Goal: Transaction & Acquisition: Obtain resource

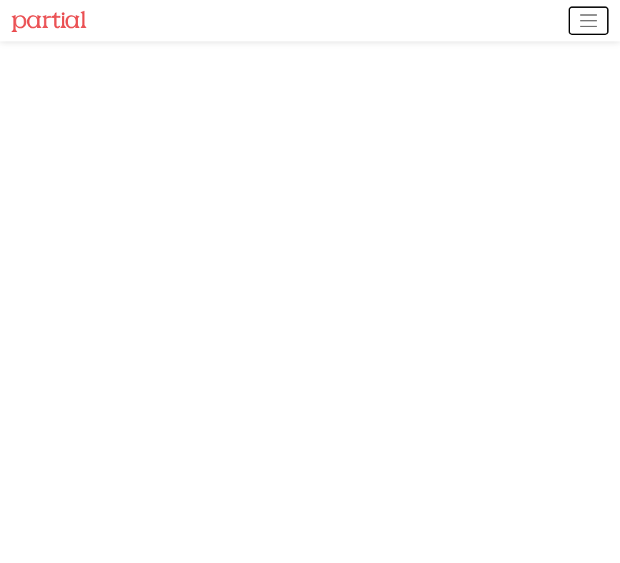
click at [585, 24] on span "Toggle navigation" at bounding box center [588, 20] width 21 height 21
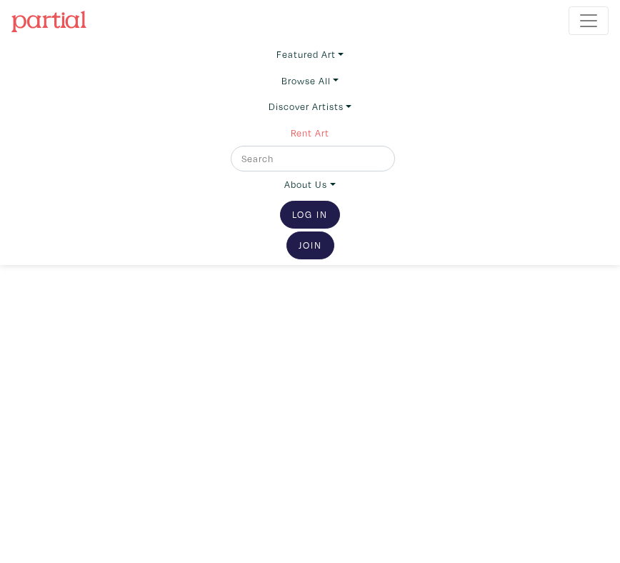
click at [318, 131] on link "Rent Art" at bounding box center [310, 133] width 39 height 26
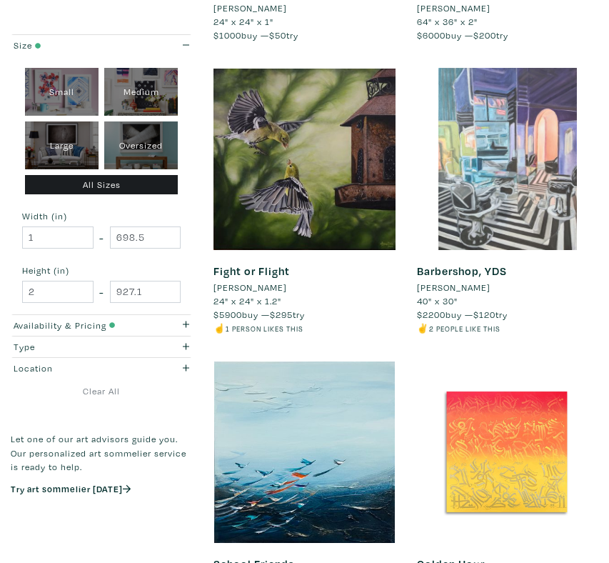
scroll to position [3117, 0]
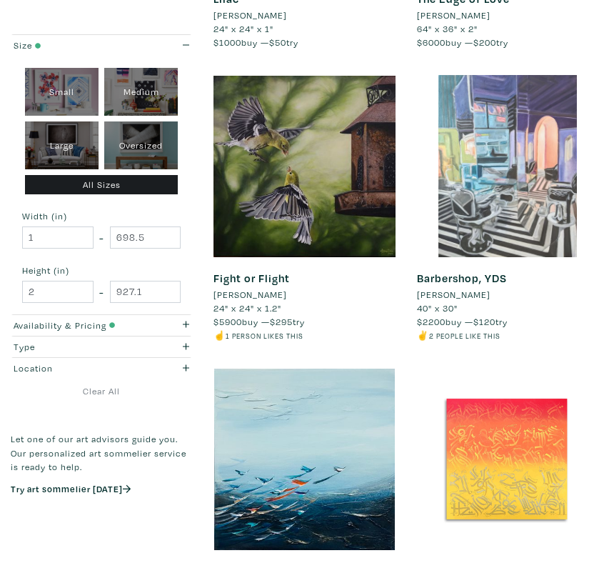
click at [509, 125] on div at bounding box center [507, 165] width 181 height 181
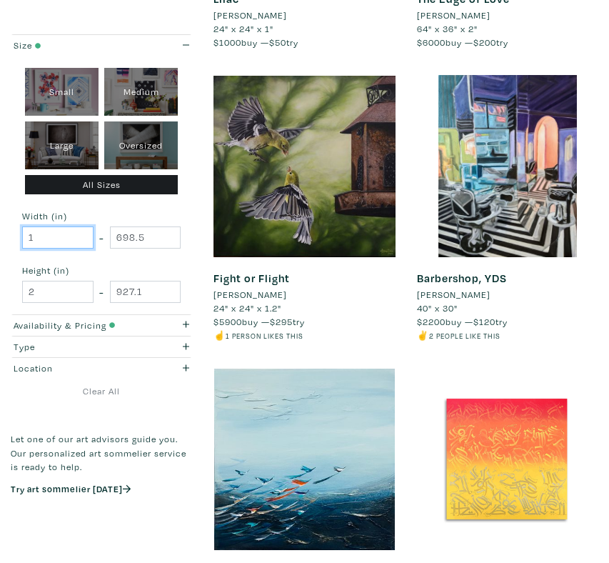
click at [78, 239] on input "1" at bounding box center [57, 237] width 71 height 22
click at [59, 238] on input "1" at bounding box center [57, 237] width 71 height 22
click at [138, 162] on div "Oversized" at bounding box center [141, 145] width 74 height 48
type input "48"
type input "400"
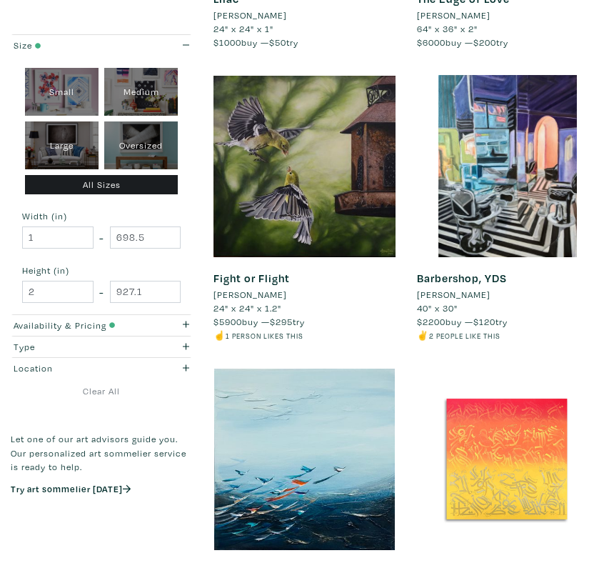
type input "48"
type input "121"
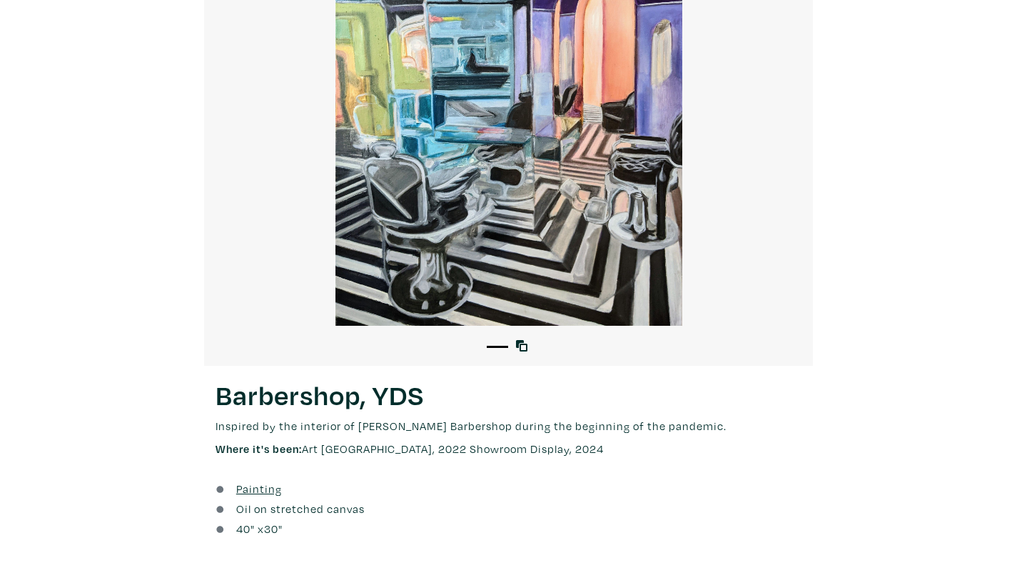
scroll to position [228, 0]
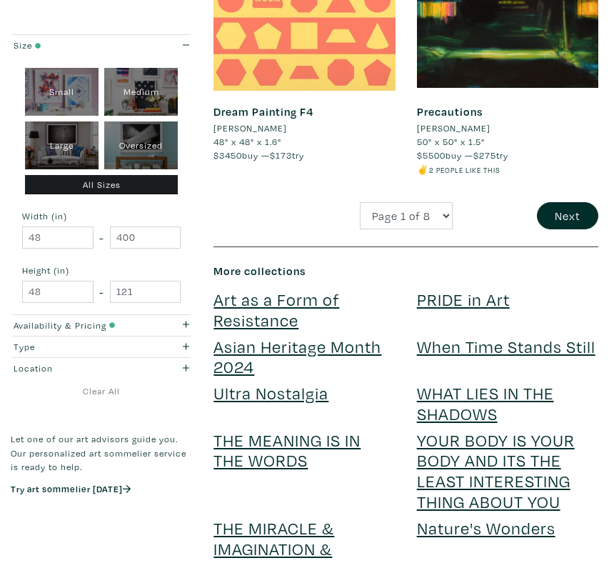
scroll to position [3627, 0]
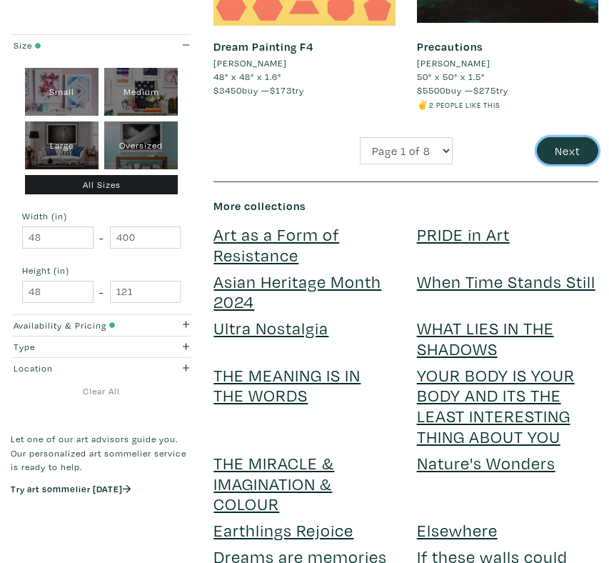
click at [554, 153] on button "Next" at bounding box center [567, 150] width 61 height 27
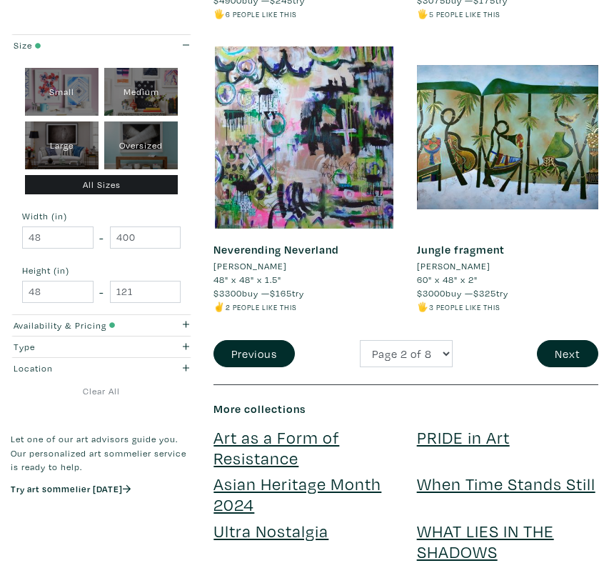
scroll to position [3530, 0]
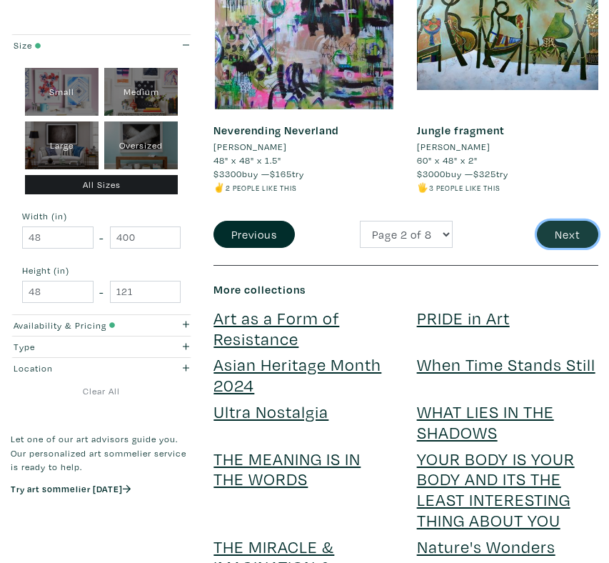
click at [576, 236] on button "Next" at bounding box center [567, 234] width 61 height 27
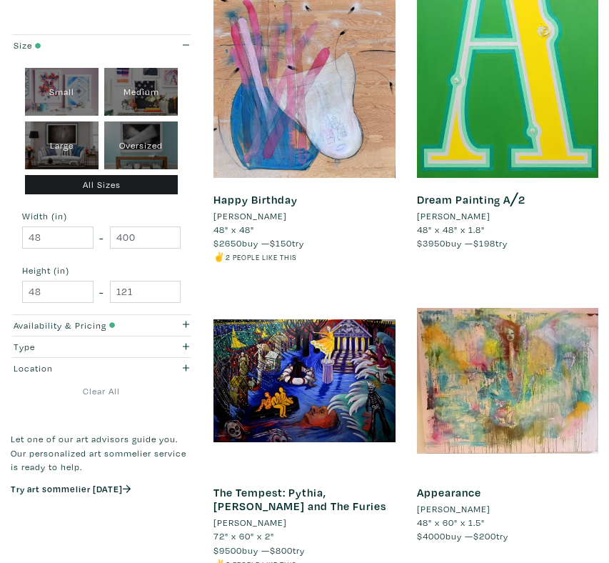
scroll to position [1749, 0]
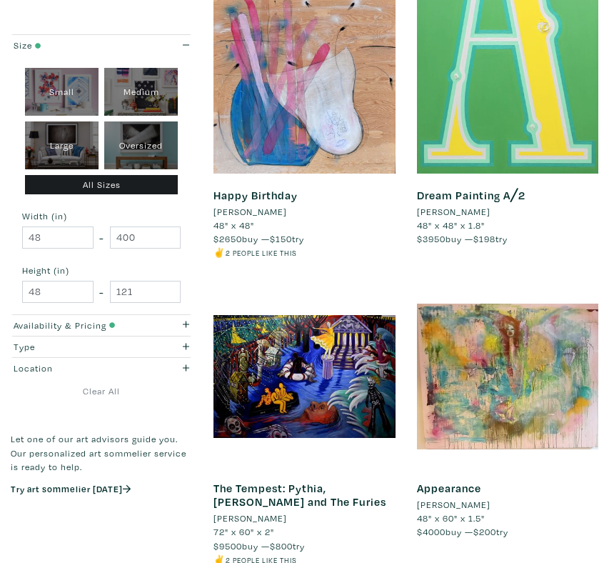
click at [505, 56] on div at bounding box center [507, 82] width 181 height 181
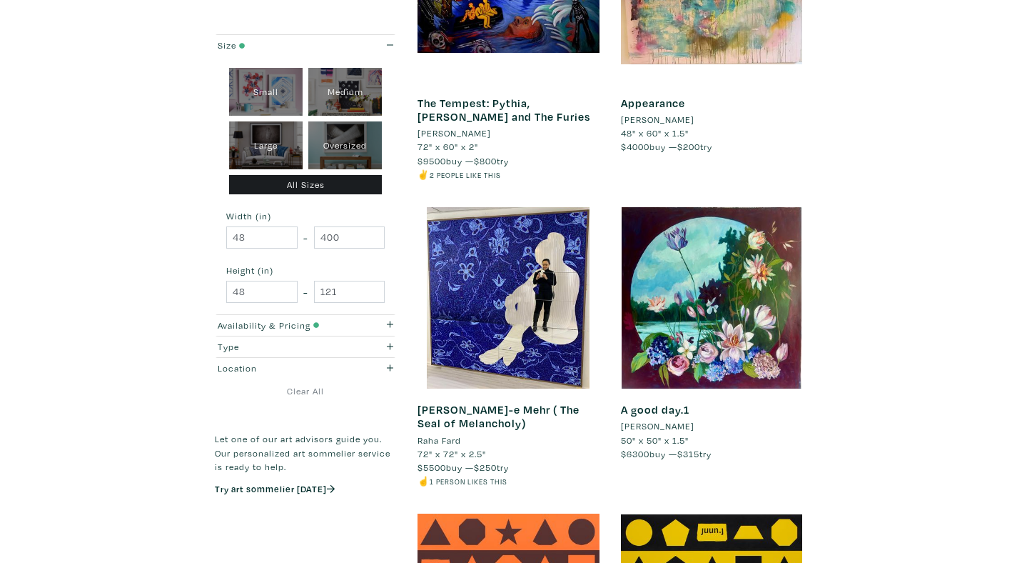
scroll to position [2135, 0]
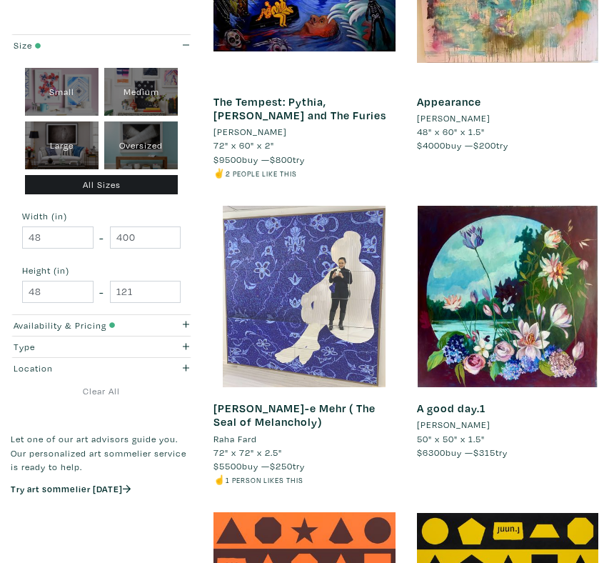
click at [291, 341] on div at bounding box center [303, 296] width 181 height 181
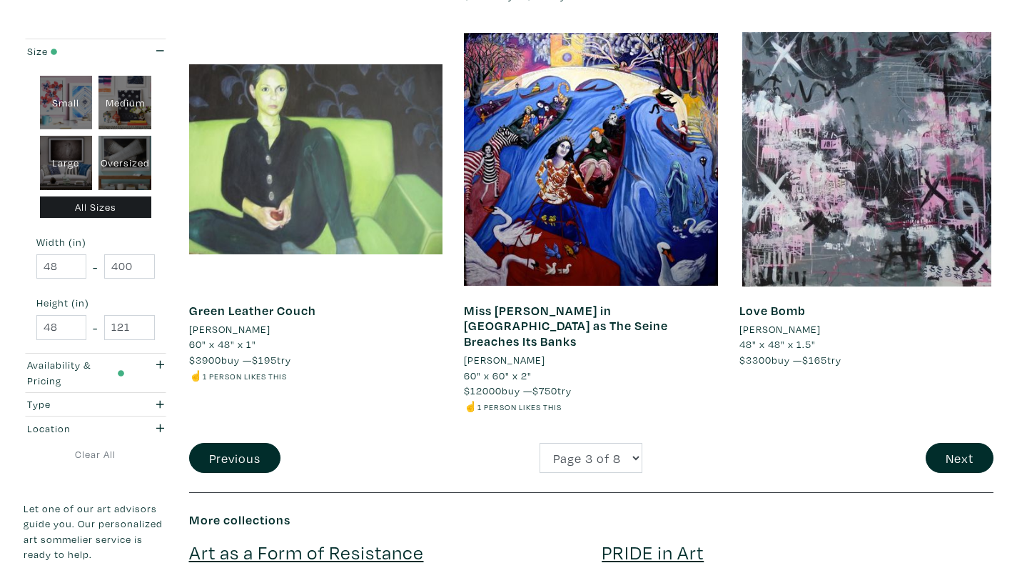
scroll to position [2926, 0]
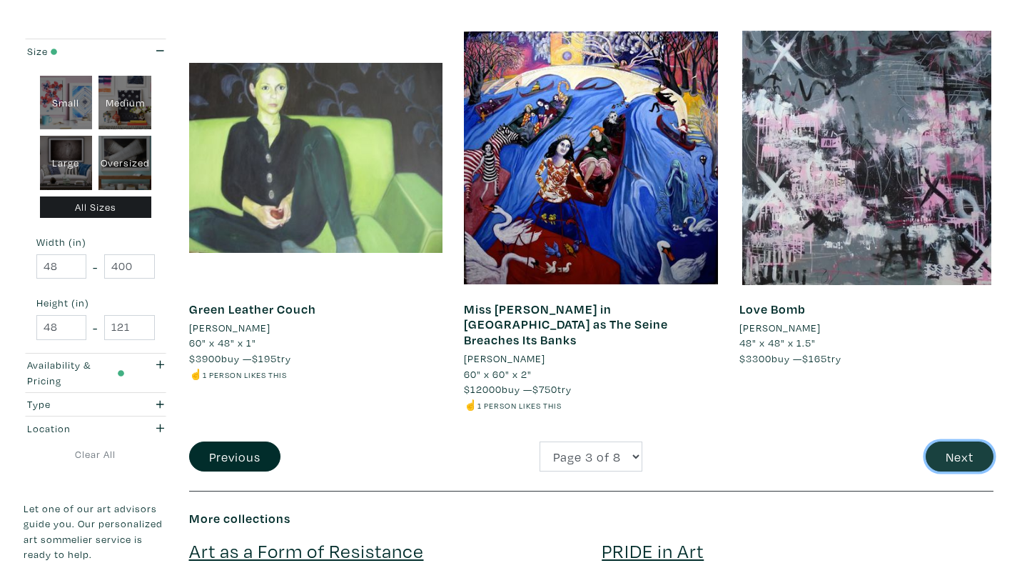
click at [608, 453] on button "Next" at bounding box center [960, 456] width 68 height 31
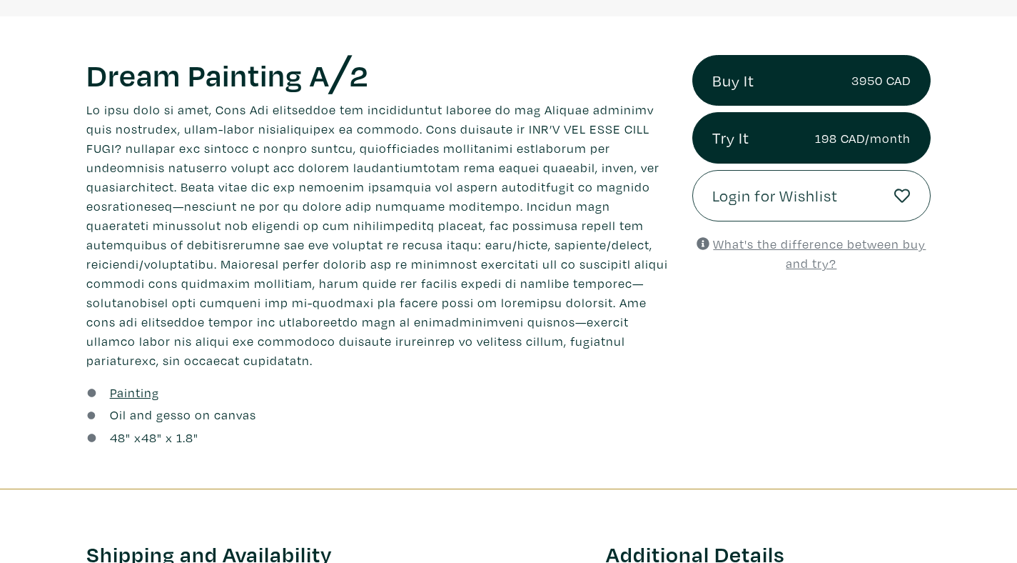
scroll to position [671, 0]
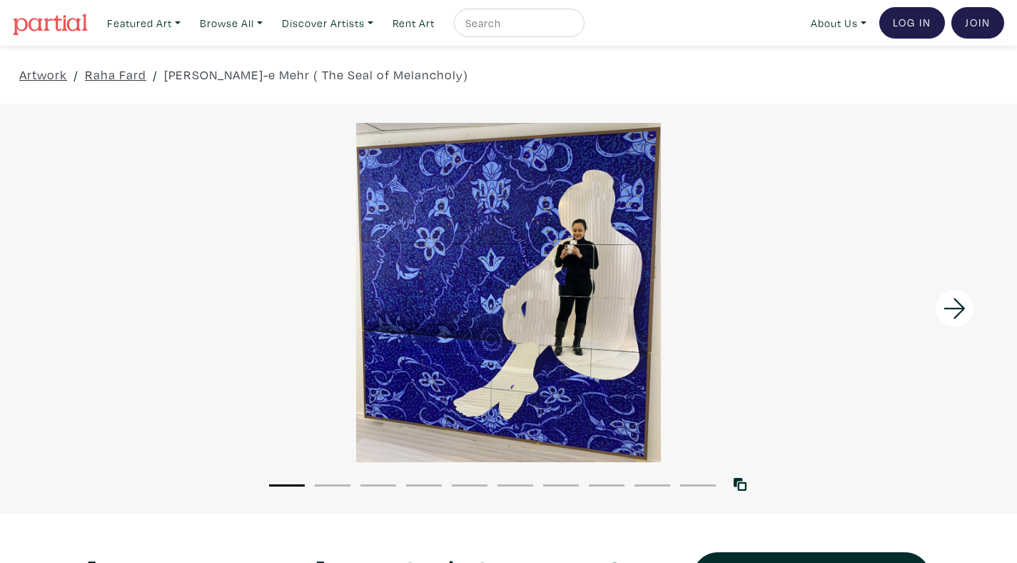
click at [954, 314] on icon at bounding box center [955, 308] width 49 height 39
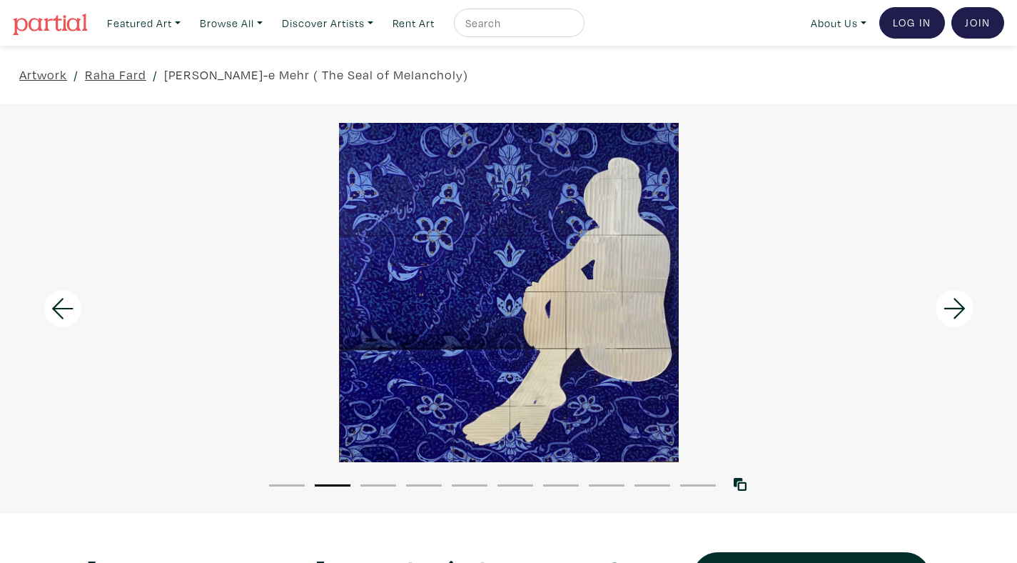
click at [954, 314] on icon at bounding box center [955, 308] width 49 height 39
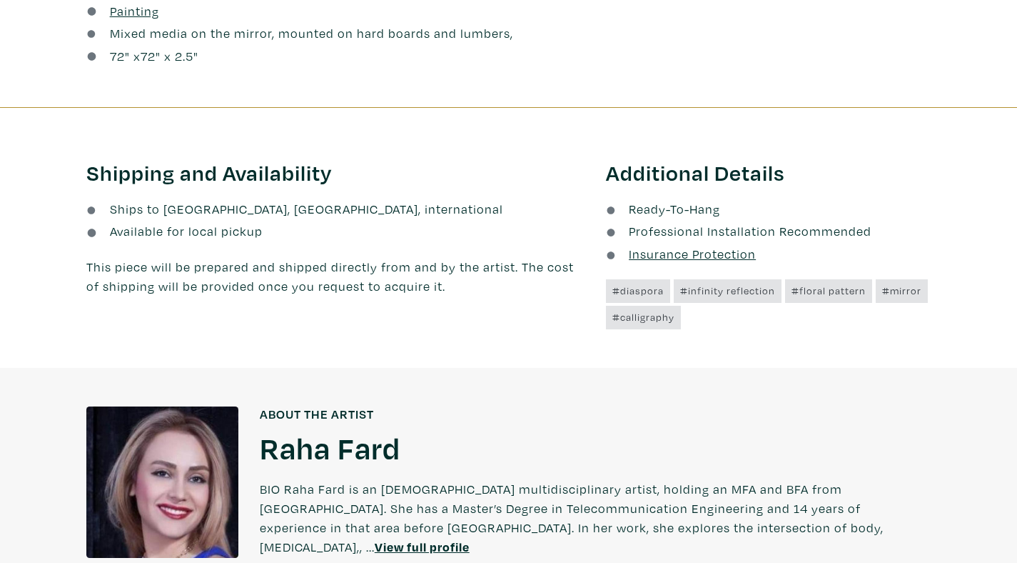
scroll to position [1021, 0]
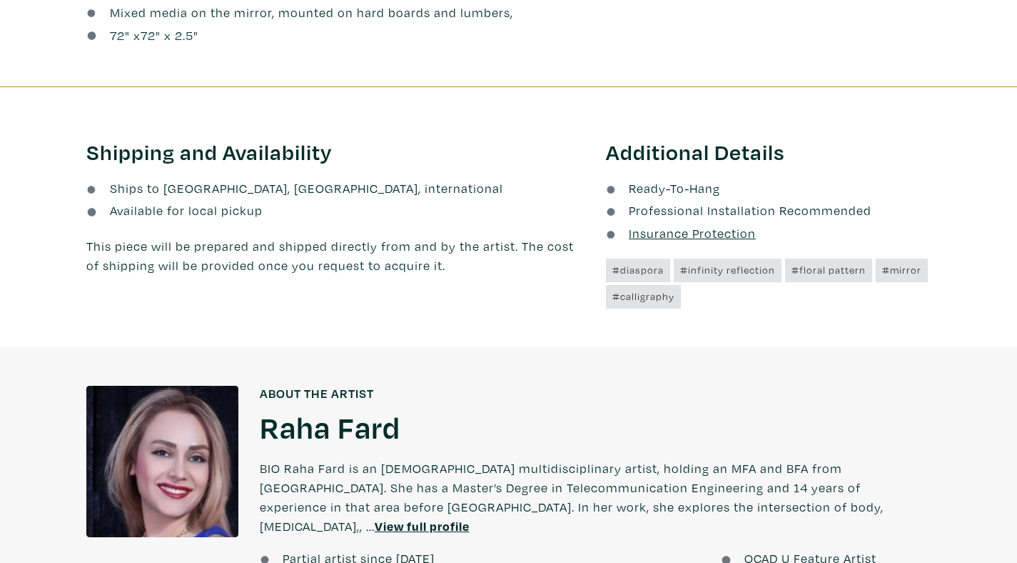
click at [470, 518] on u "View full profile" at bounding box center [422, 526] width 95 height 16
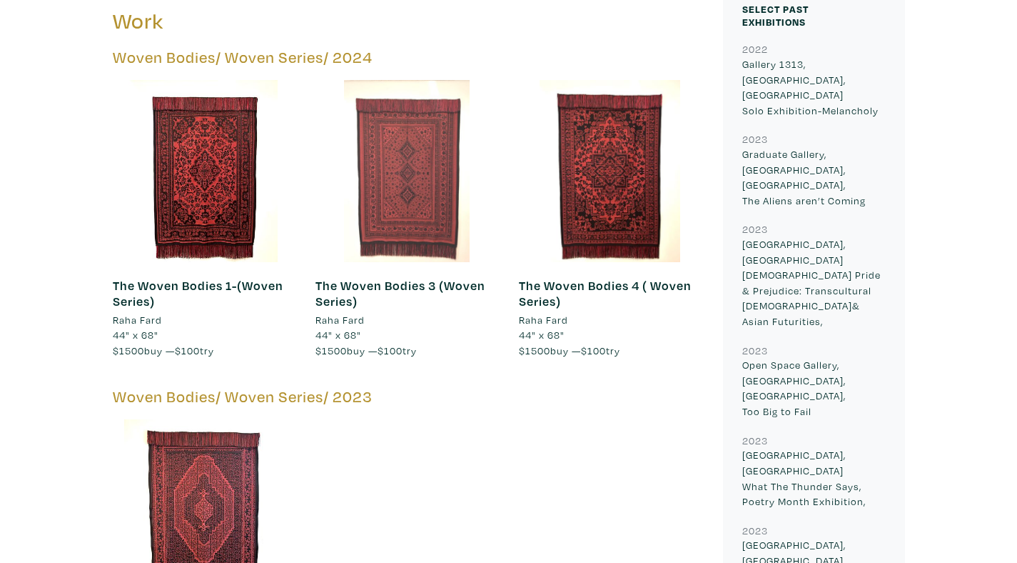
scroll to position [722, 0]
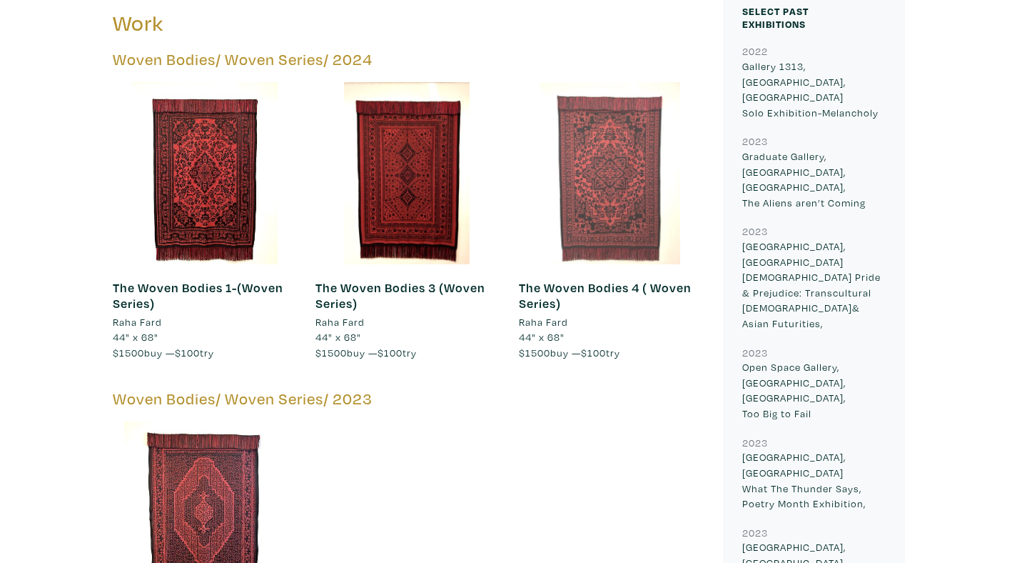
click at [591, 134] on div at bounding box center [610, 173] width 182 height 182
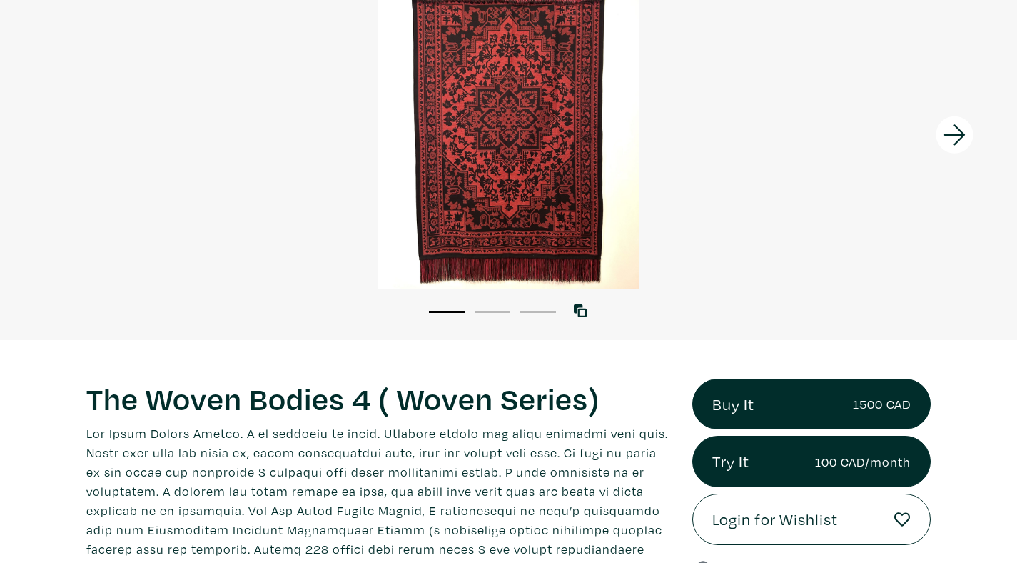
scroll to position [162, 0]
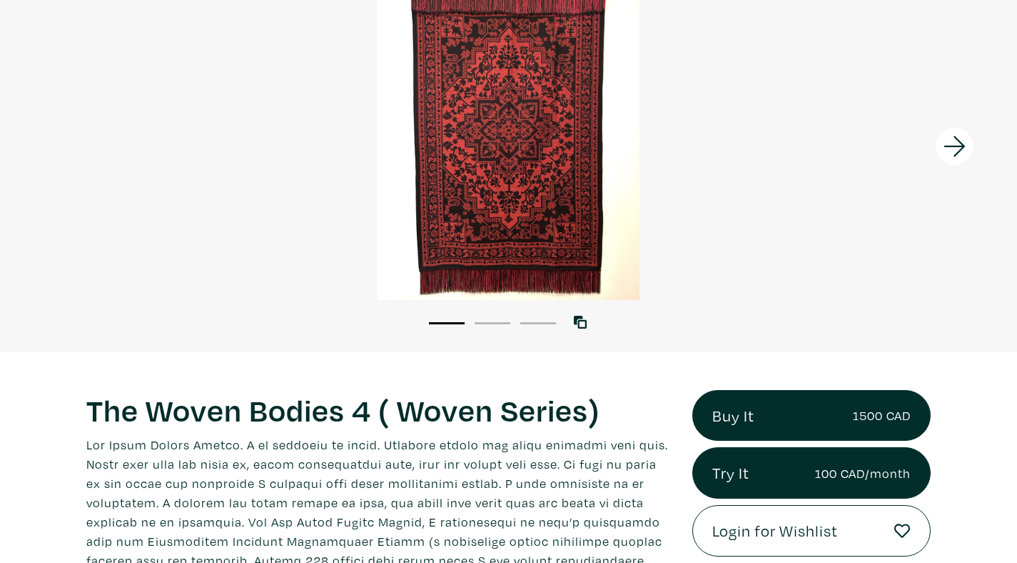
click at [950, 161] on icon at bounding box center [955, 146] width 49 height 39
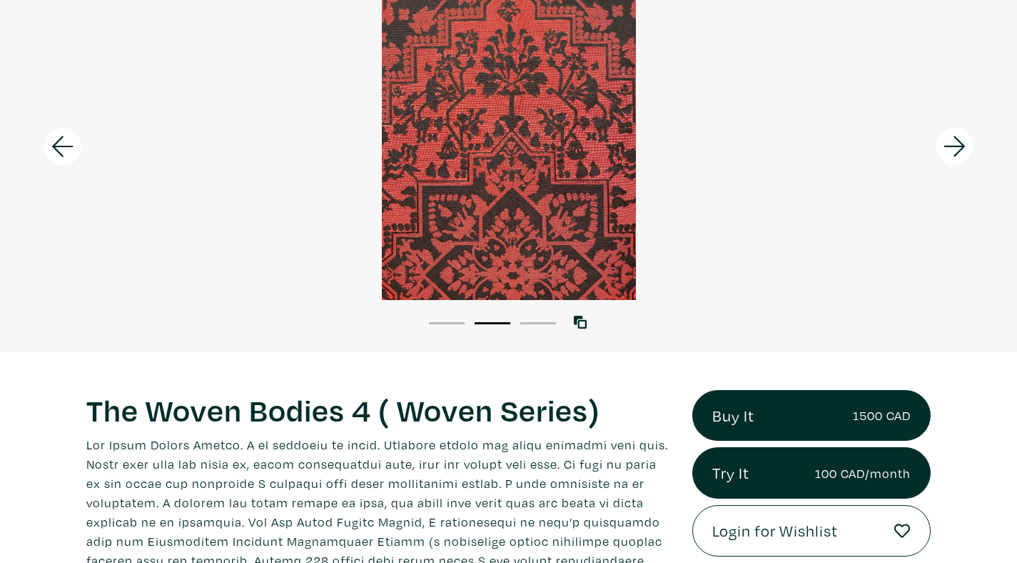
click at [950, 159] on icon at bounding box center [955, 146] width 49 height 39
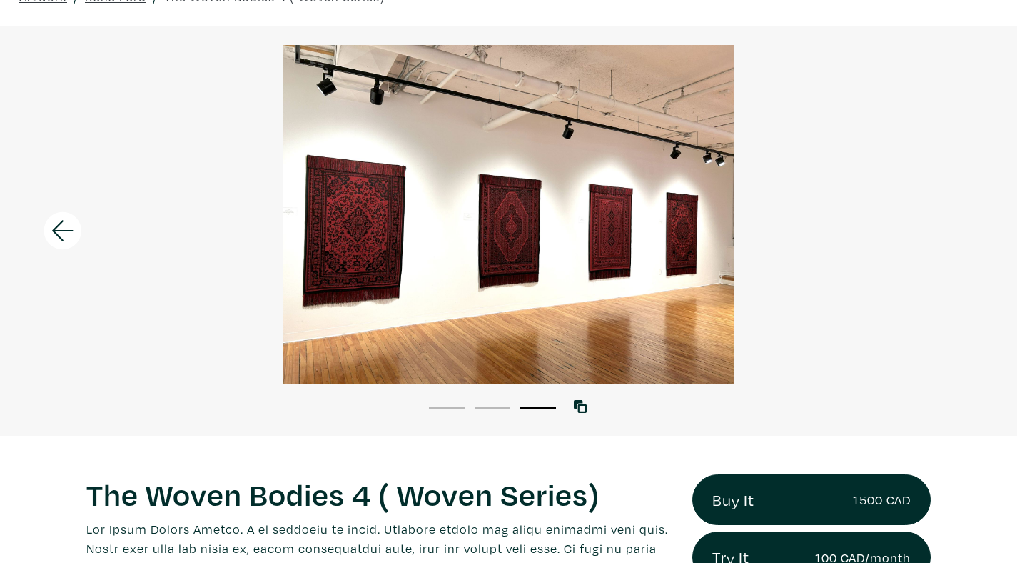
scroll to position [83, 0]
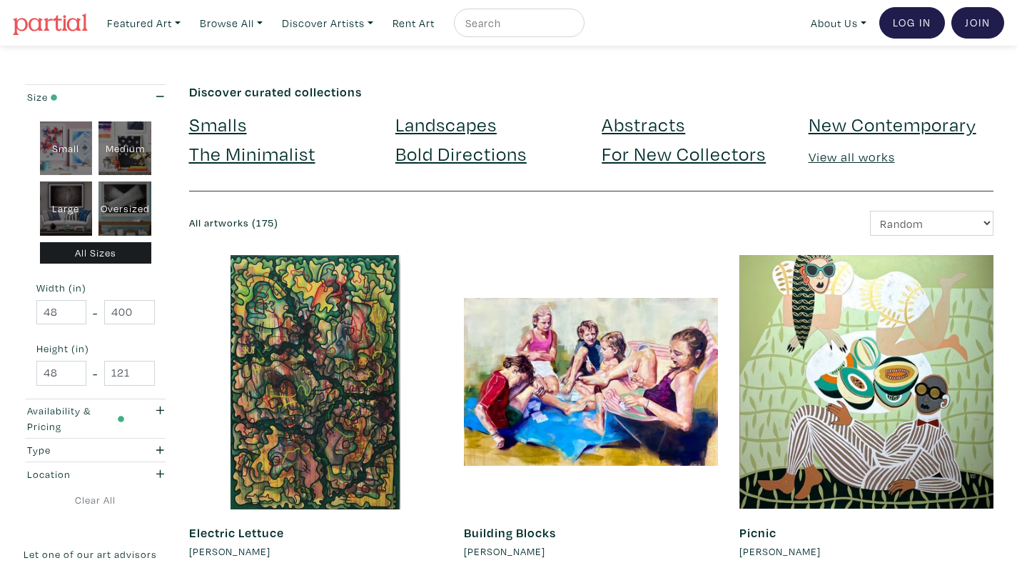
click at [81, 211] on div "Large" at bounding box center [66, 208] width 53 height 54
type input "28"
type input "48"
type input "28"
type input "48"
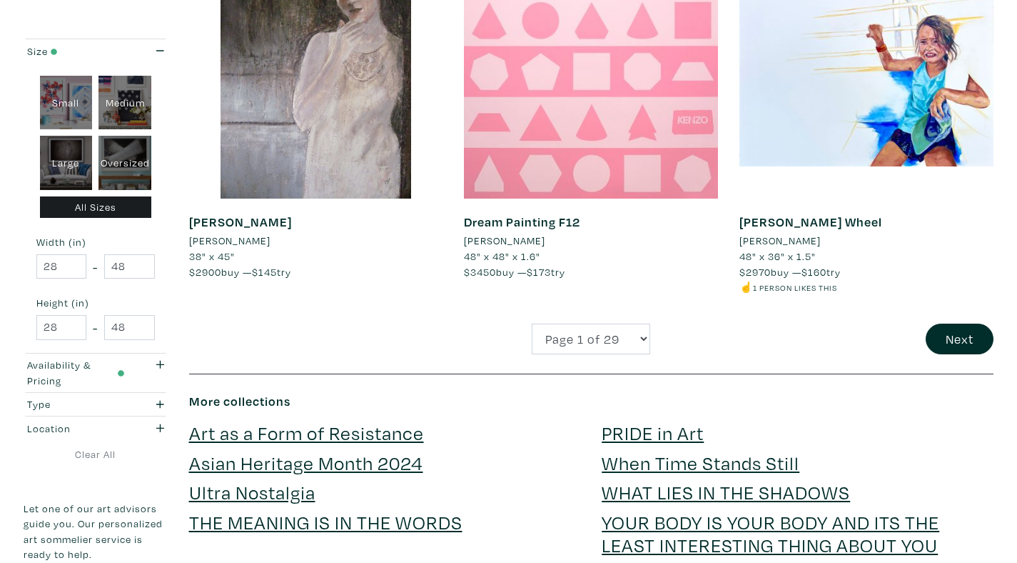
scroll to position [2952, 0]
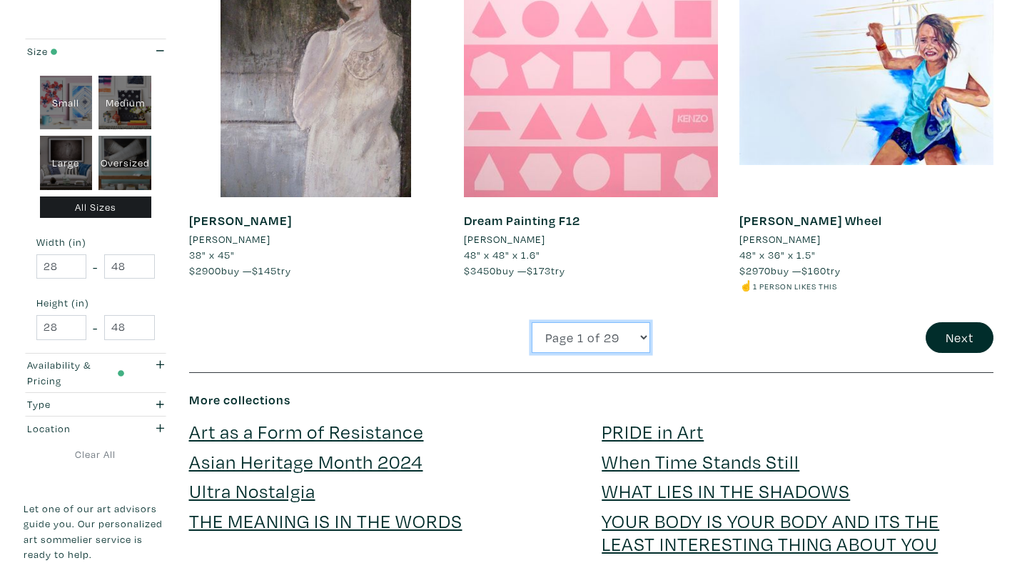
click at [605, 342] on select "Page 1 of 29 Page 2 of 29 Page 3 of 29 Page 4 of 29 Page 5 of 29 Page 6 of 29 P…" at bounding box center [591, 337] width 119 height 31
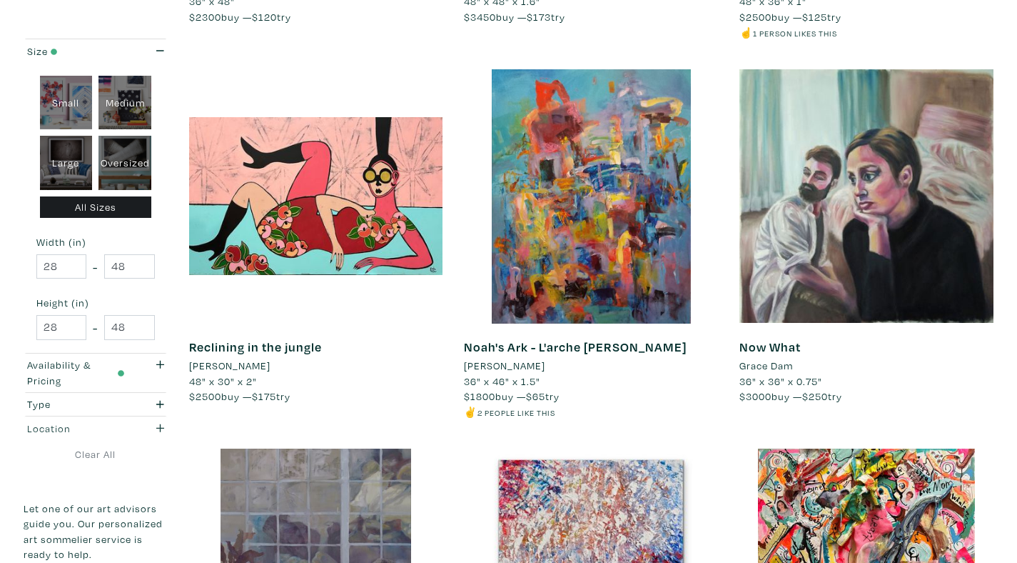
scroll to position [0, 0]
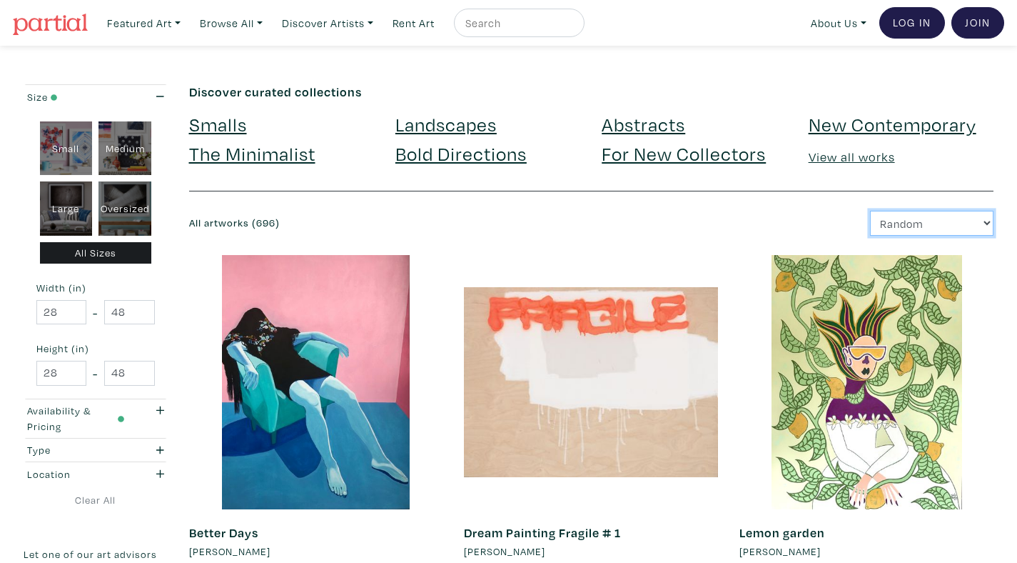
click at [897, 218] on select "Newest Random Price: Low to High Price: High to Low" at bounding box center [932, 223] width 124 height 25
select select "price_desc"
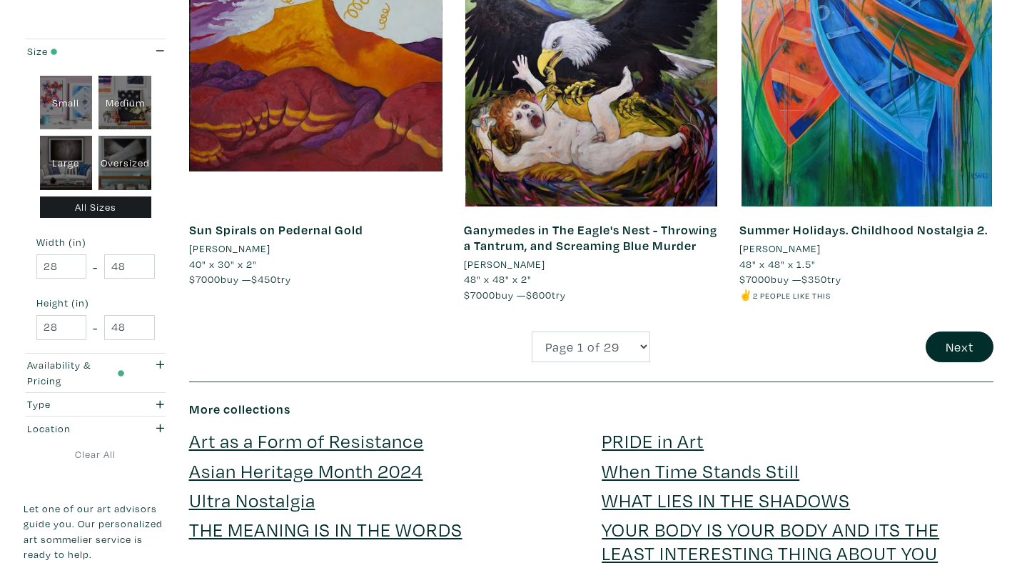
scroll to position [3018, 0]
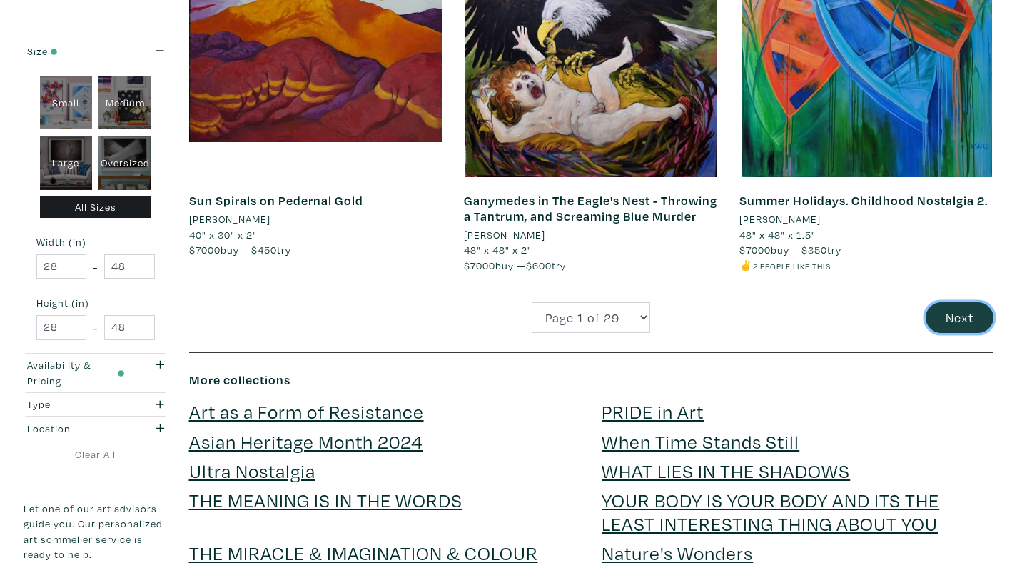
click at [962, 304] on button "Next" at bounding box center [960, 317] width 68 height 31
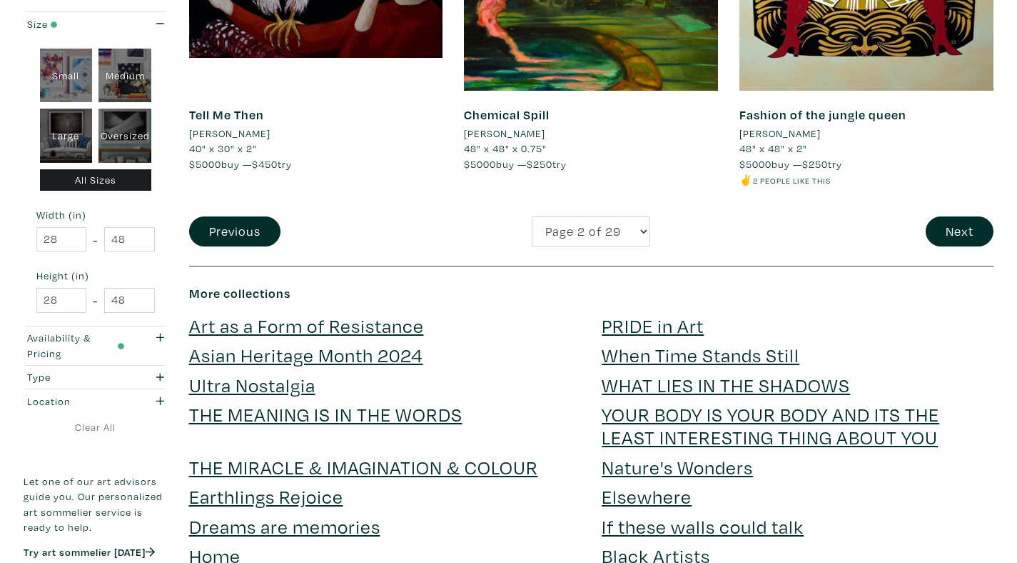
scroll to position [3055, 0]
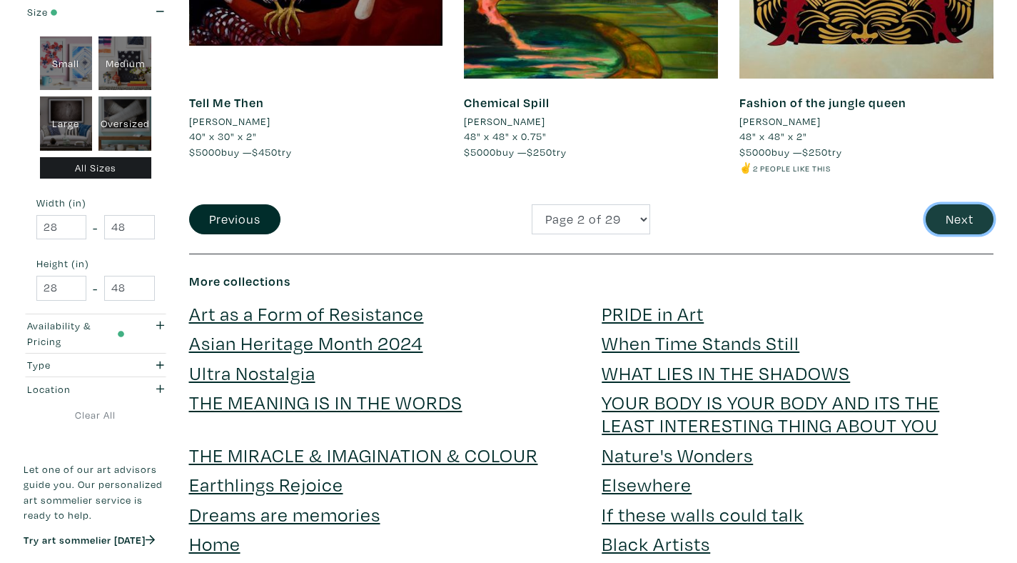
click at [950, 235] on button "Next" at bounding box center [960, 219] width 68 height 31
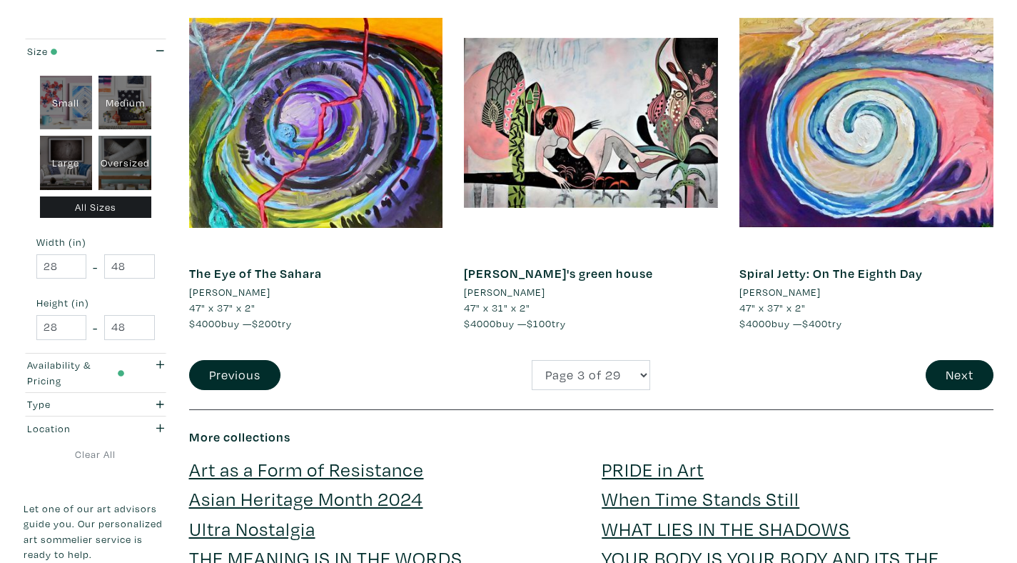
scroll to position [2915, 0]
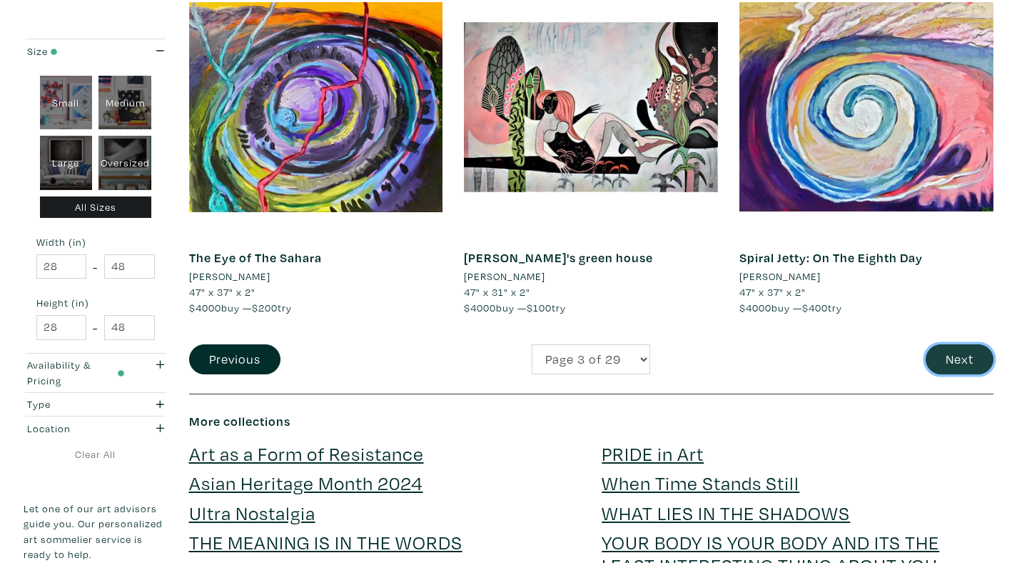
click at [944, 367] on button "Next" at bounding box center [960, 359] width 68 height 31
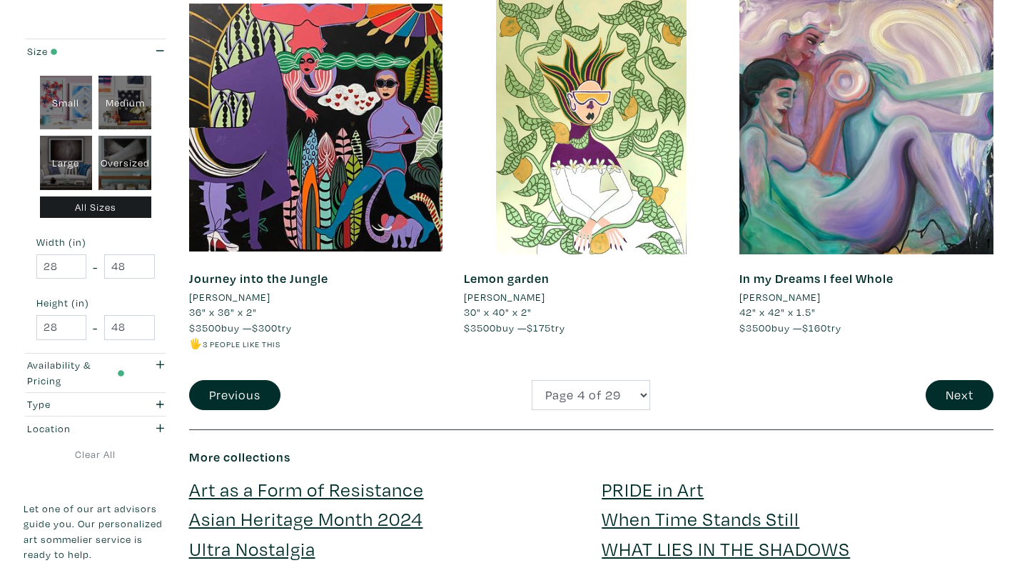
scroll to position [2953, 0]
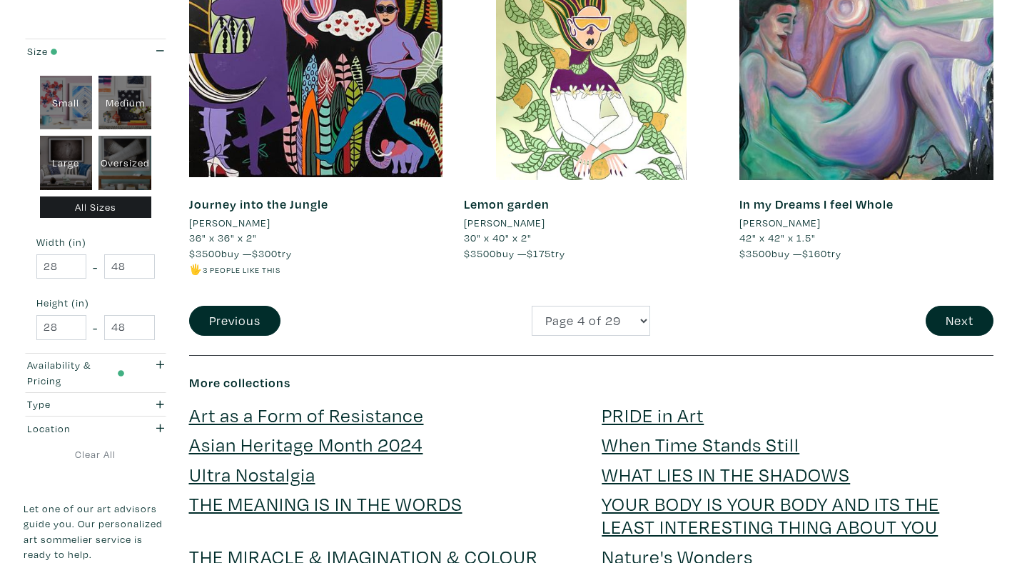
click at [951, 327] on button "Next" at bounding box center [960, 321] width 68 height 31
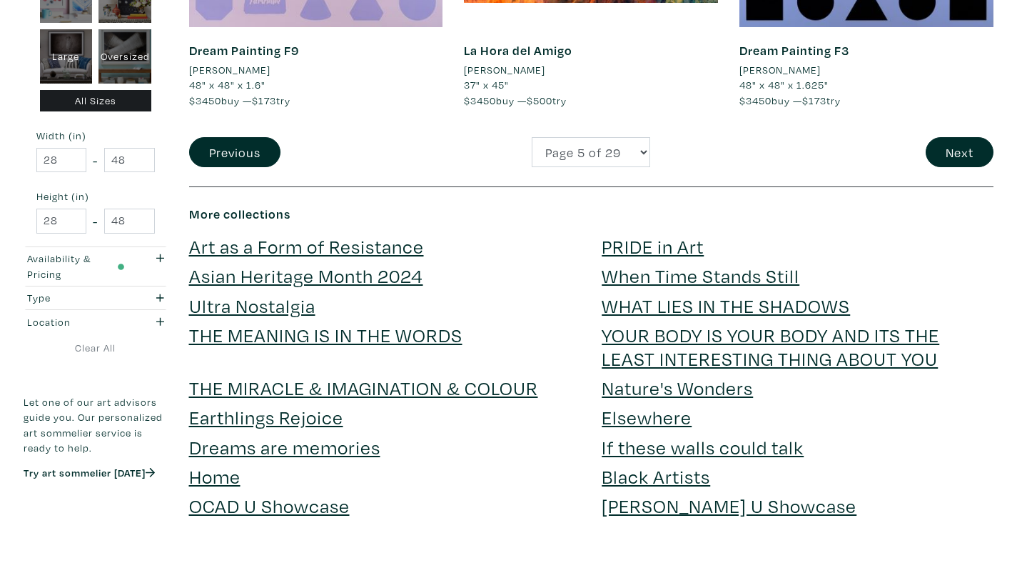
scroll to position [3143, 0]
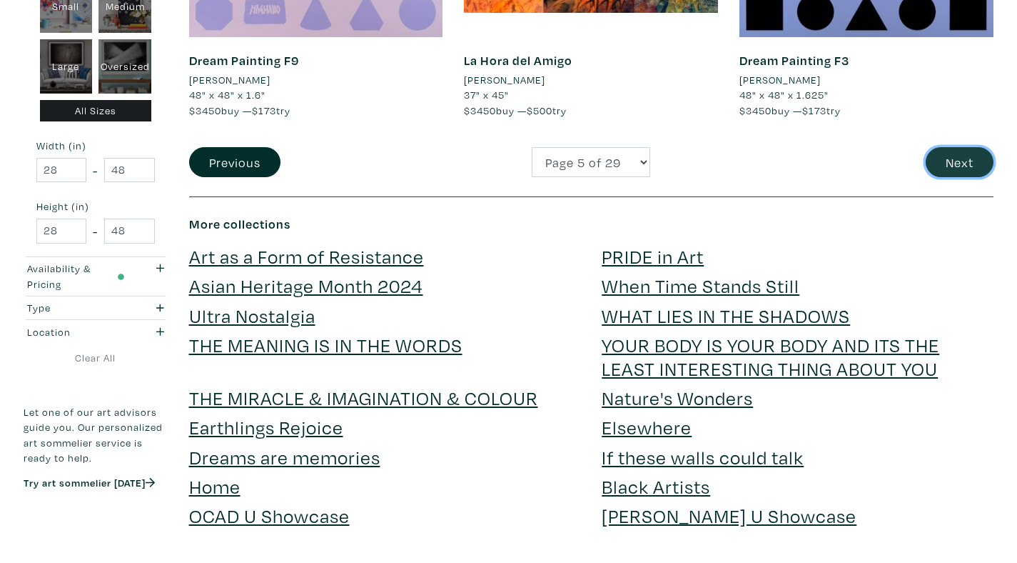
click at [947, 175] on button "Next" at bounding box center [960, 162] width 68 height 31
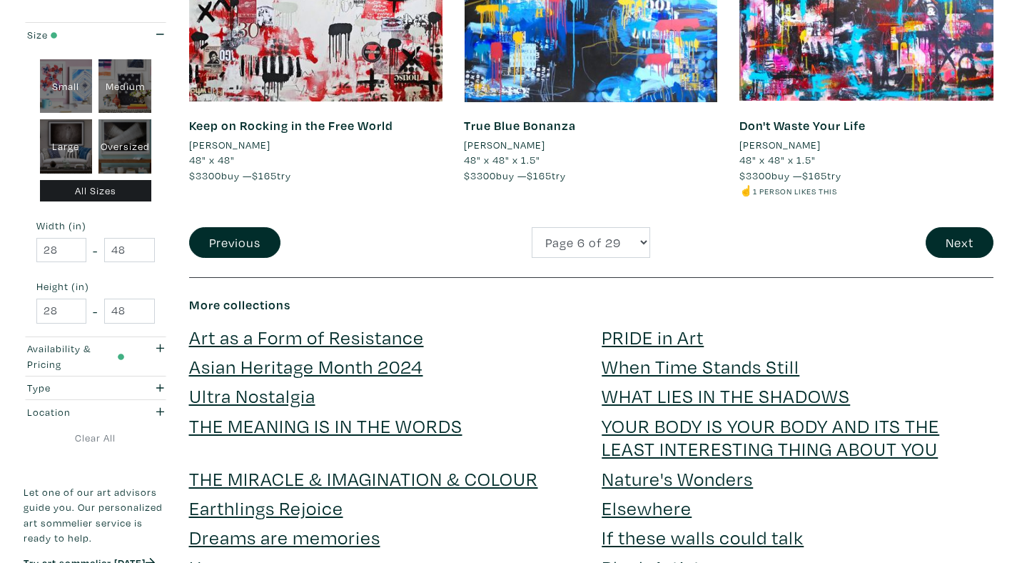
scroll to position [3022, 0]
